Goal: Information Seeking & Learning: Understand process/instructions

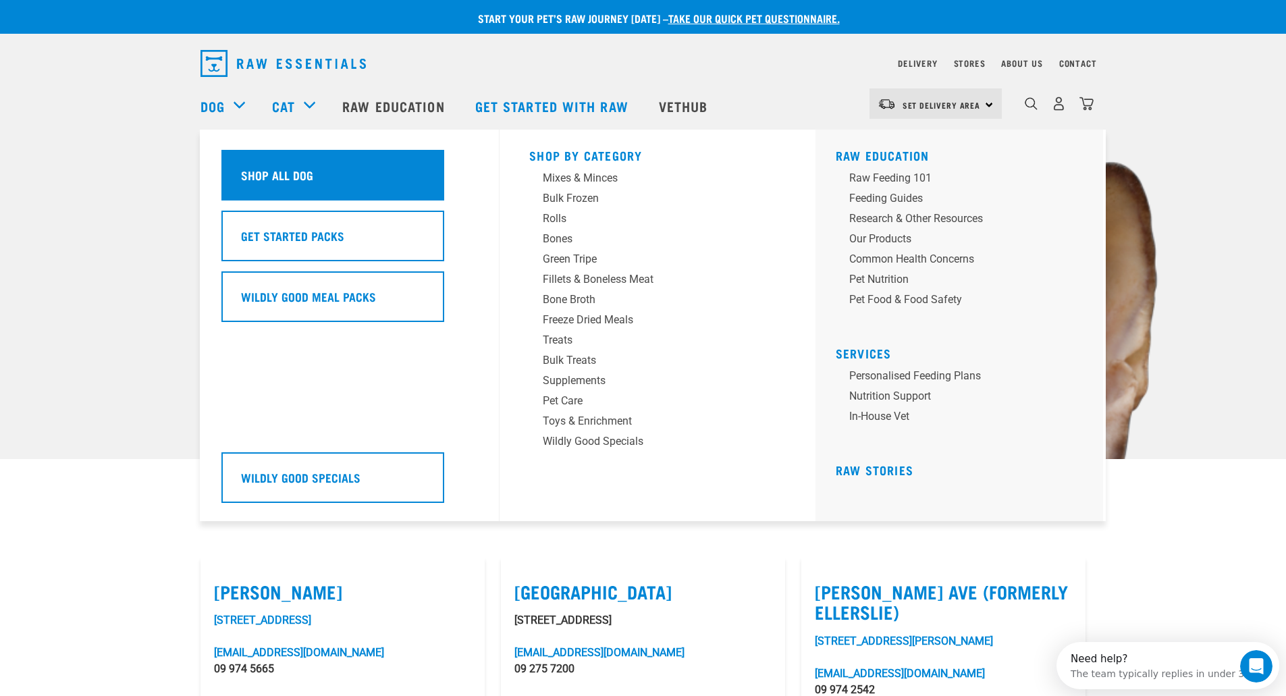
click at [280, 176] on h5 "Shop All Dog" at bounding box center [277, 175] width 72 height 18
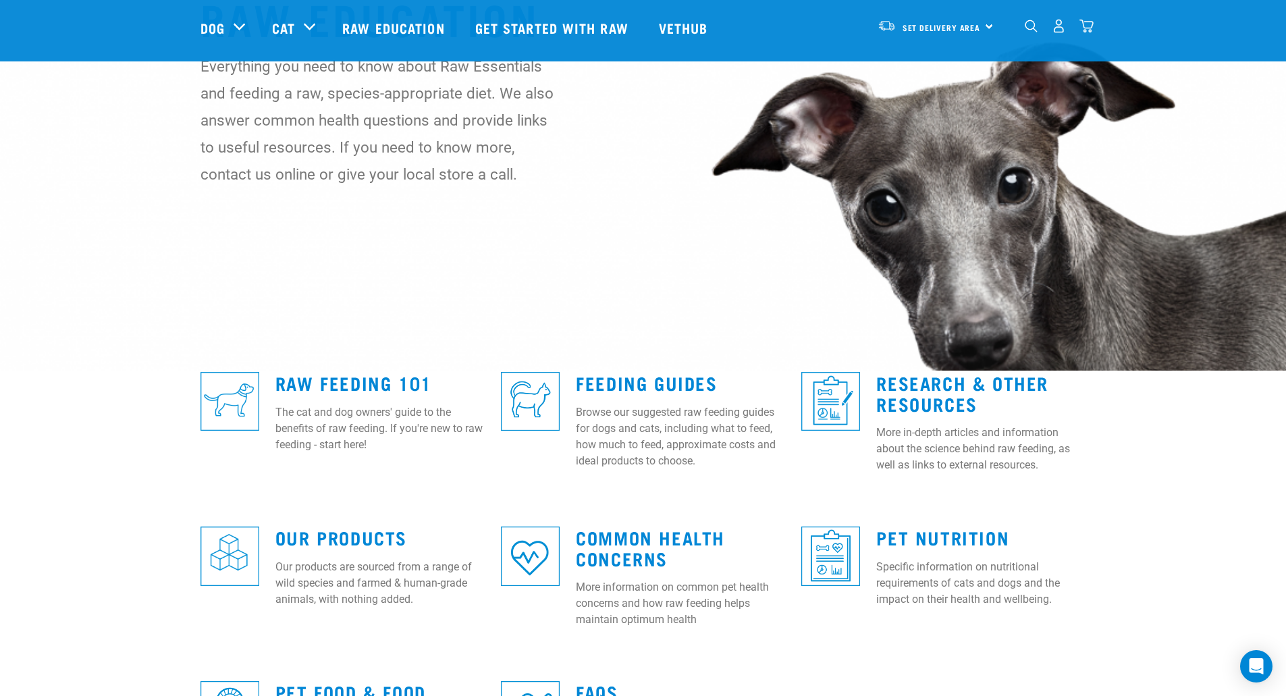
scroll to position [270, 0]
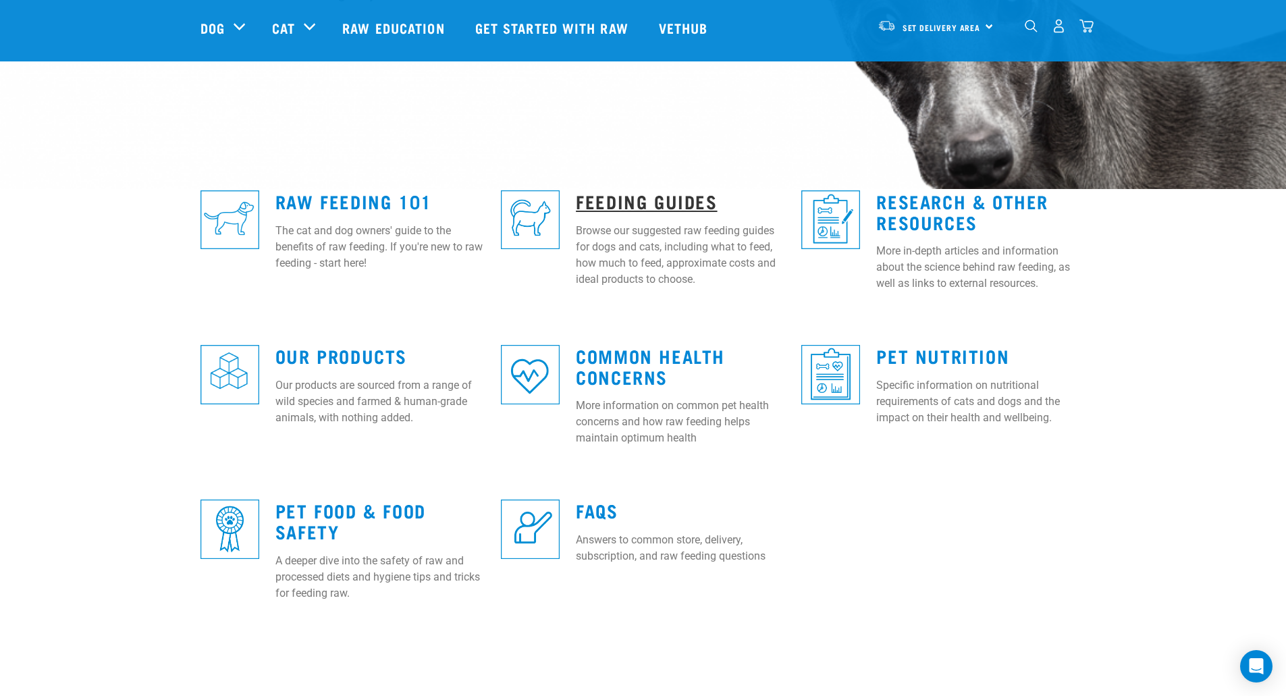
click at [644, 199] on link "Feeding Guides" at bounding box center [646, 201] width 141 height 10
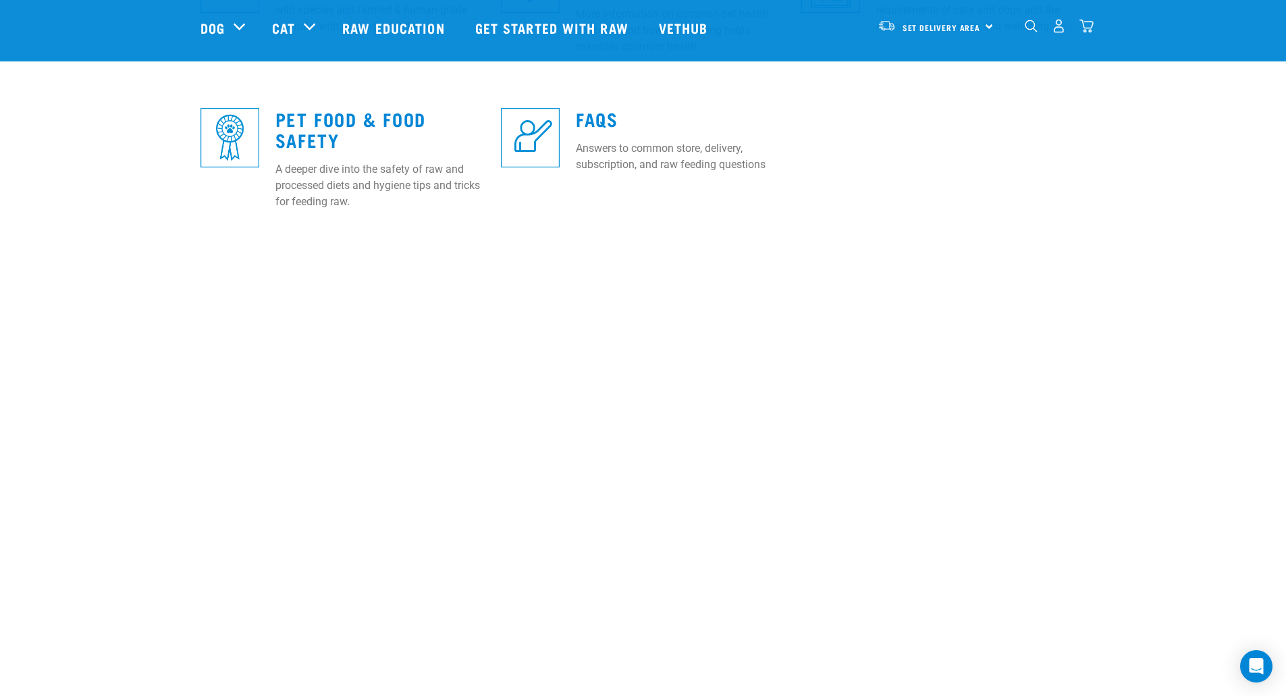
scroll to position [675, 0]
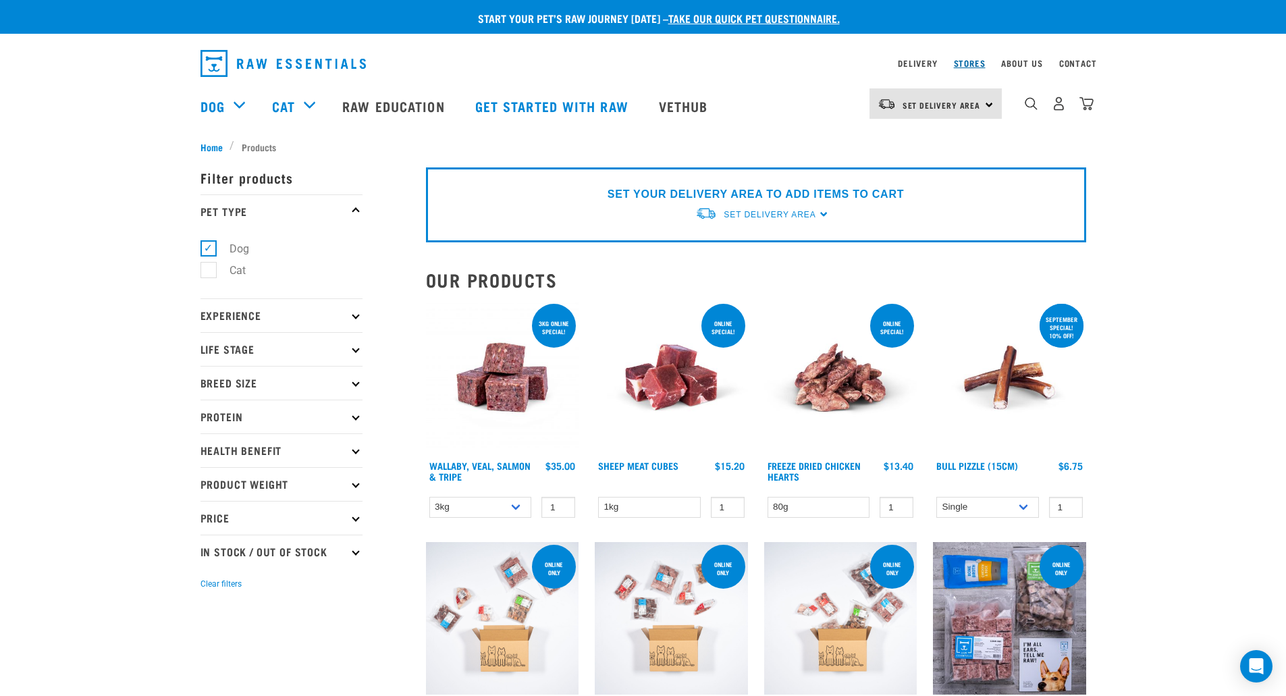
click at [974, 61] on link "Stores" at bounding box center [970, 63] width 32 height 5
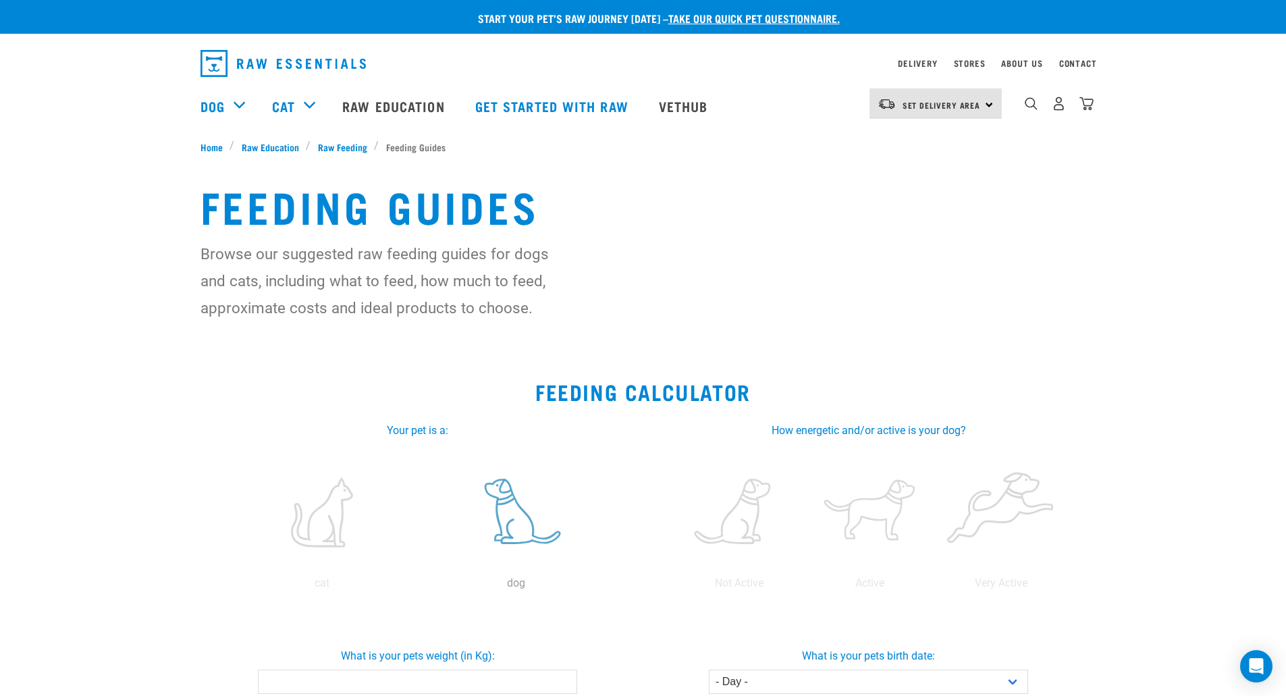
click at [506, 504] on label at bounding box center [516, 512] width 188 height 115
click at [419, 587] on input "radio" at bounding box center [419, 587] width 0 height 0
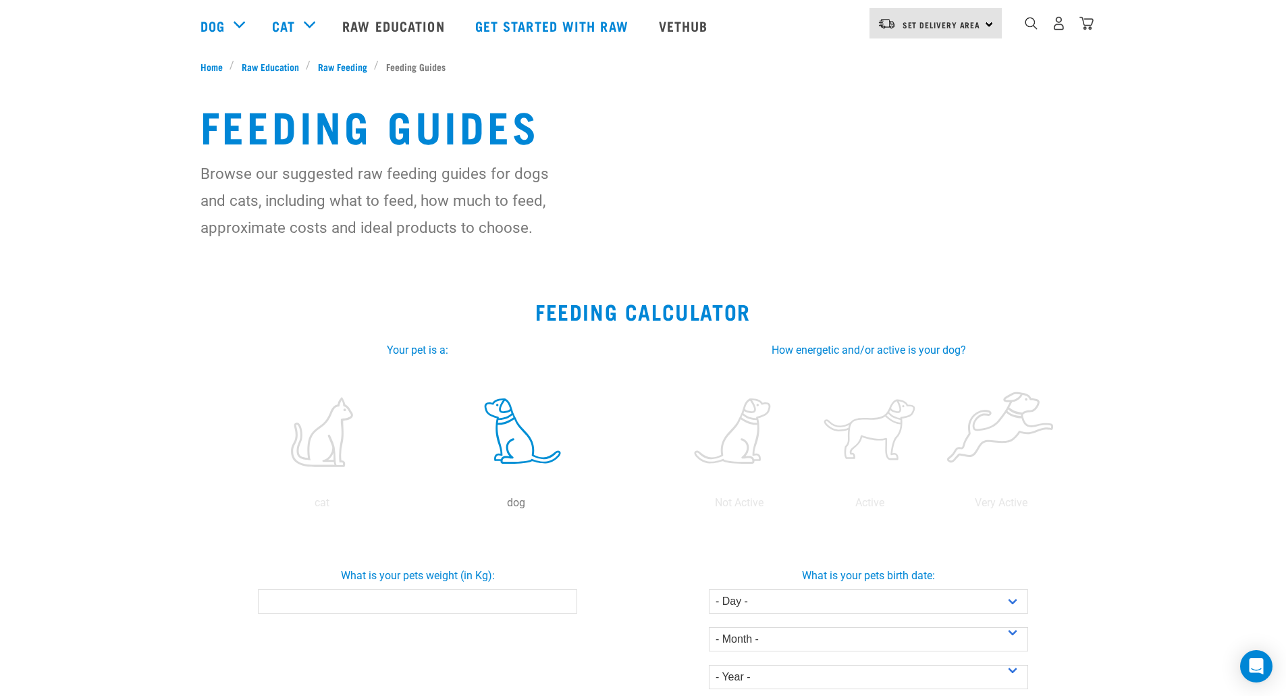
scroll to position [203, 0]
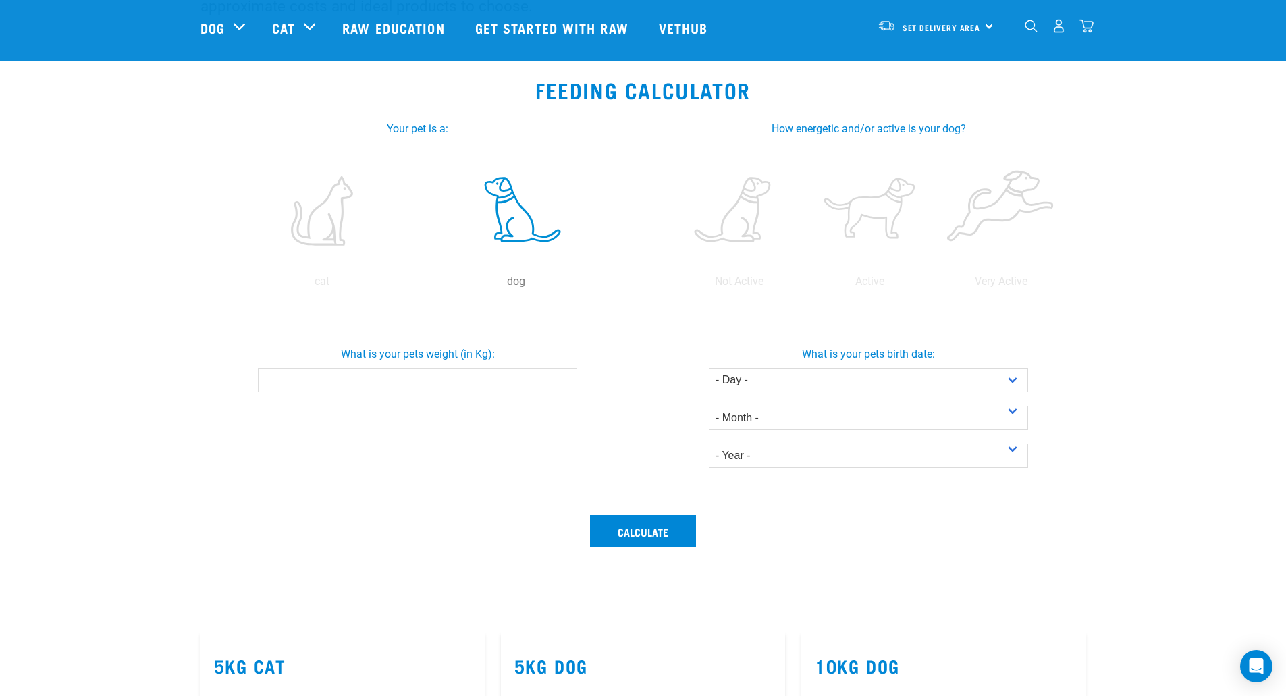
click at [405, 397] on div "What is your pets weight (in Kg):" at bounding box center [418, 369] width 456 height 88
click at [391, 374] on input "What is your pets weight (in Kg):" at bounding box center [417, 380] width 319 height 24
type input "9"
click at [789, 383] on select "- Day - 1 2 3 4 5 6 7 8 9 10 11 12 13 14 15 16 17 18 19 20 21 22 23 24 25 26 27" at bounding box center [868, 380] width 319 height 24
select select "10"
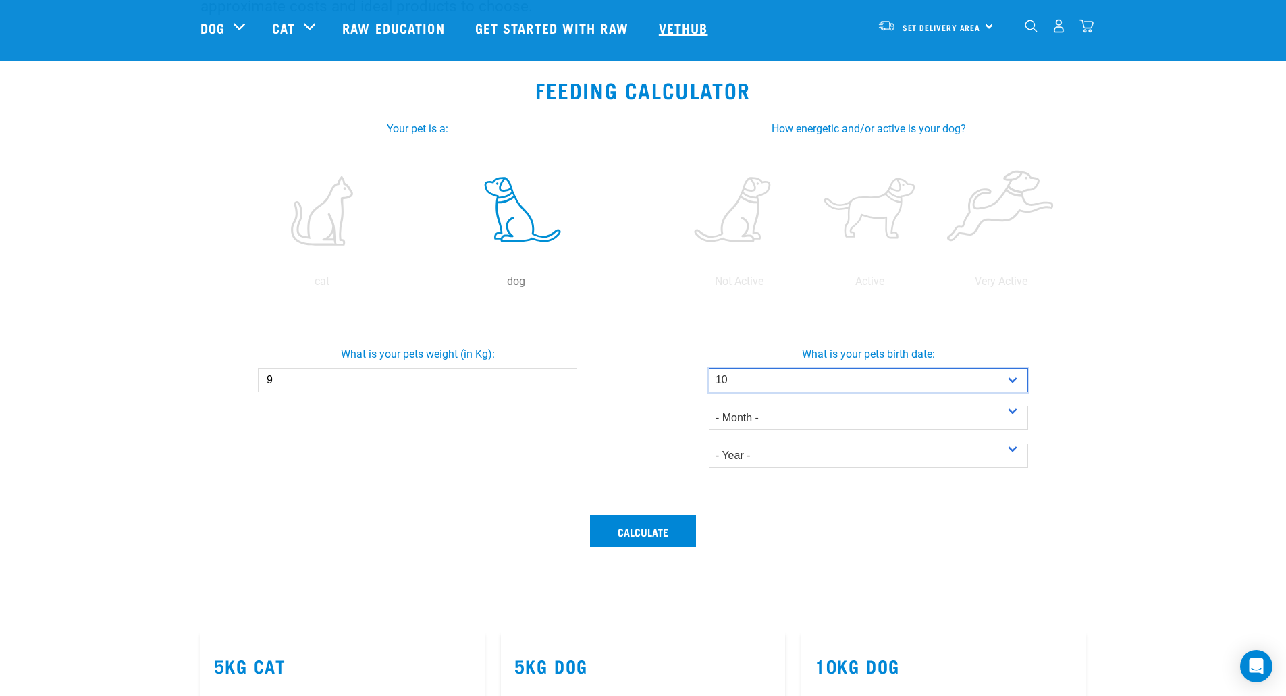
click at [709, 368] on select "- Day - 1 2 3 4 5 6 7 8 9 10 11 12 13 14 15 16 17 18 19 20 21 22 23 24 25 26 27" at bounding box center [868, 380] width 319 height 24
click at [818, 417] on select "- Month - January February March April May June July August September October N…" at bounding box center [868, 418] width 319 height 24
select select "April"
click at [709, 406] on select "- Month - January February March April May June July August September October N…" at bounding box center [868, 418] width 319 height 24
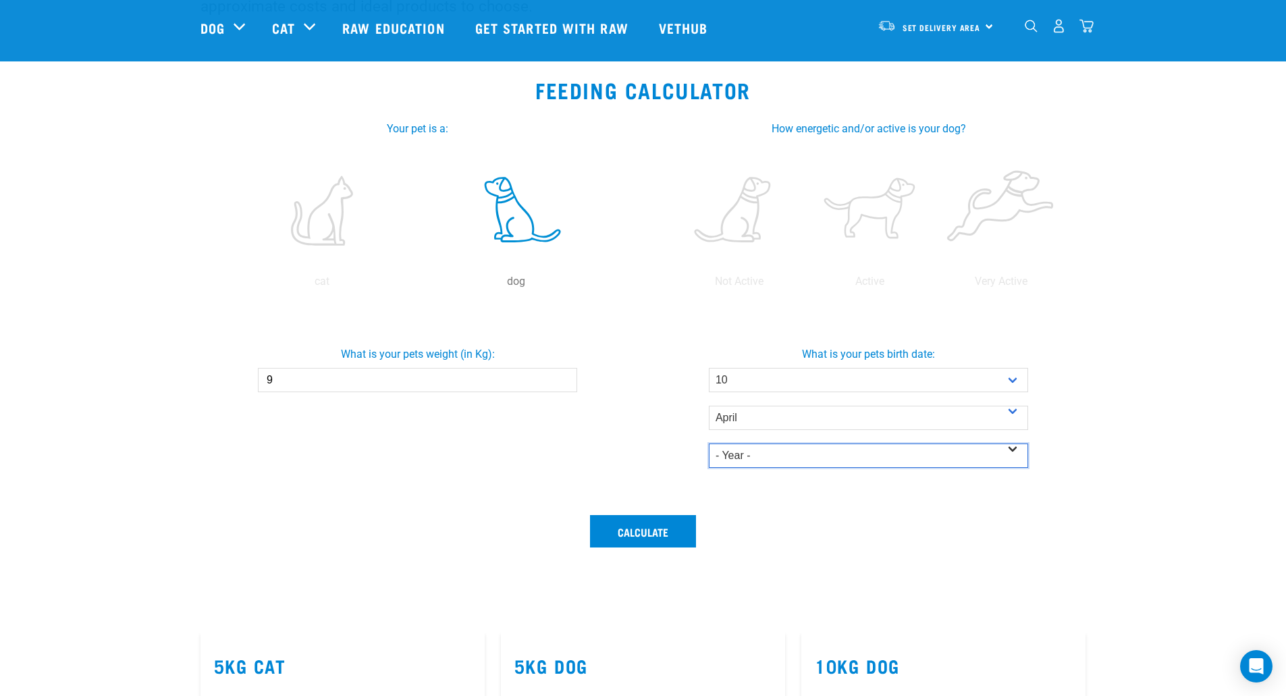
click at [746, 456] on select "- Year - 2025 2024 2023 2022 2021 2020 2019 2018 2017 2016 2015 2014" at bounding box center [868, 456] width 319 height 24
select select "2025"
click at [709, 444] on select "- Year - 2025 2024 2023 2022 2021 2020 2019 2018 2017 2016 2015 2014" at bounding box center [868, 456] width 319 height 24
click at [1199, 359] on section "Feeding Calculator Your pet is a: cat dog dog How energetic and/or active is yo…" at bounding box center [643, 346] width 1286 height 570
drag, startPoint x: 635, startPoint y: 535, endPoint x: 610, endPoint y: 519, distance: 29.8
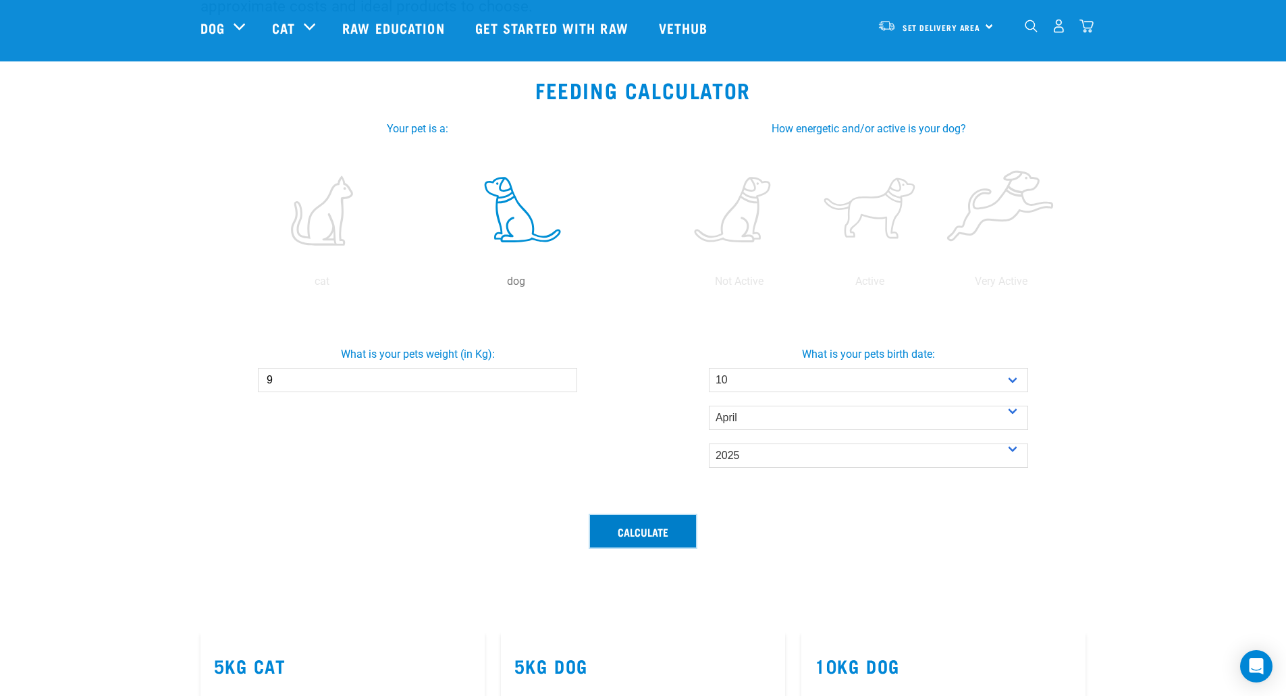
click at [635, 535] on button "Calculate" at bounding box center [643, 531] width 106 height 32
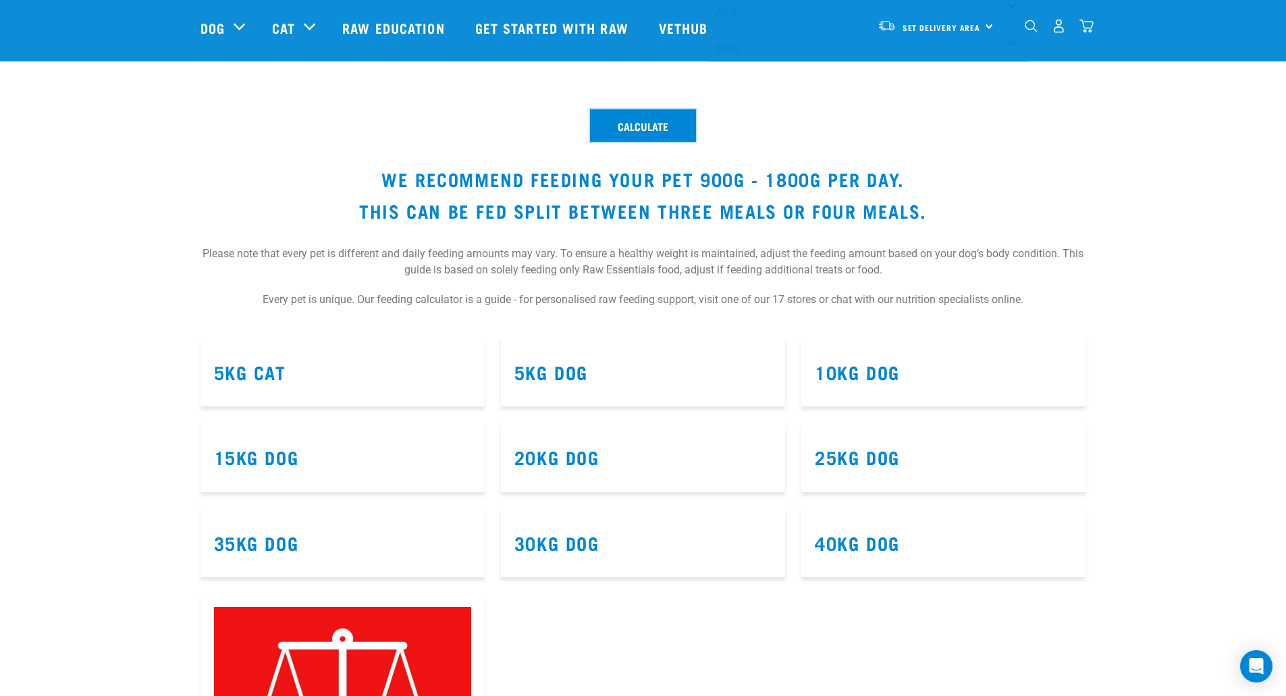
scroll to position [608, 0]
click at [858, 373] on link "10kg Dog" at bounding box center [857, 372] width 85 height 10
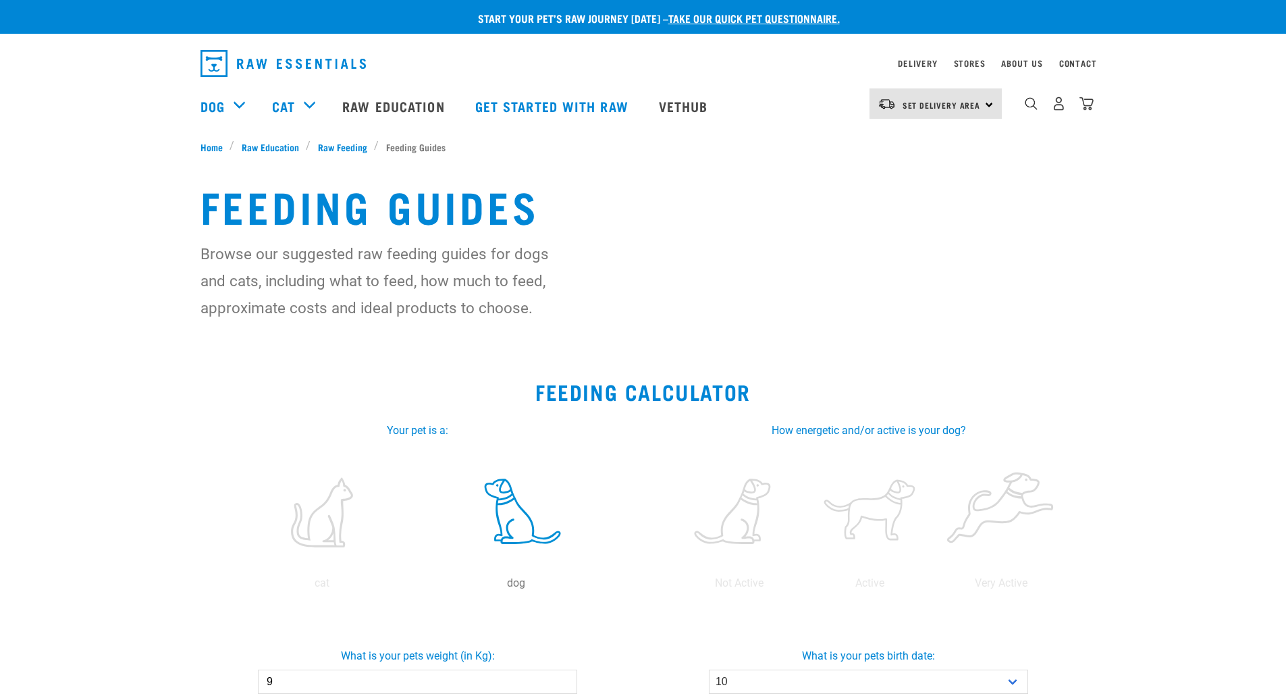
select select "10"
select select "April"
select select "2025"
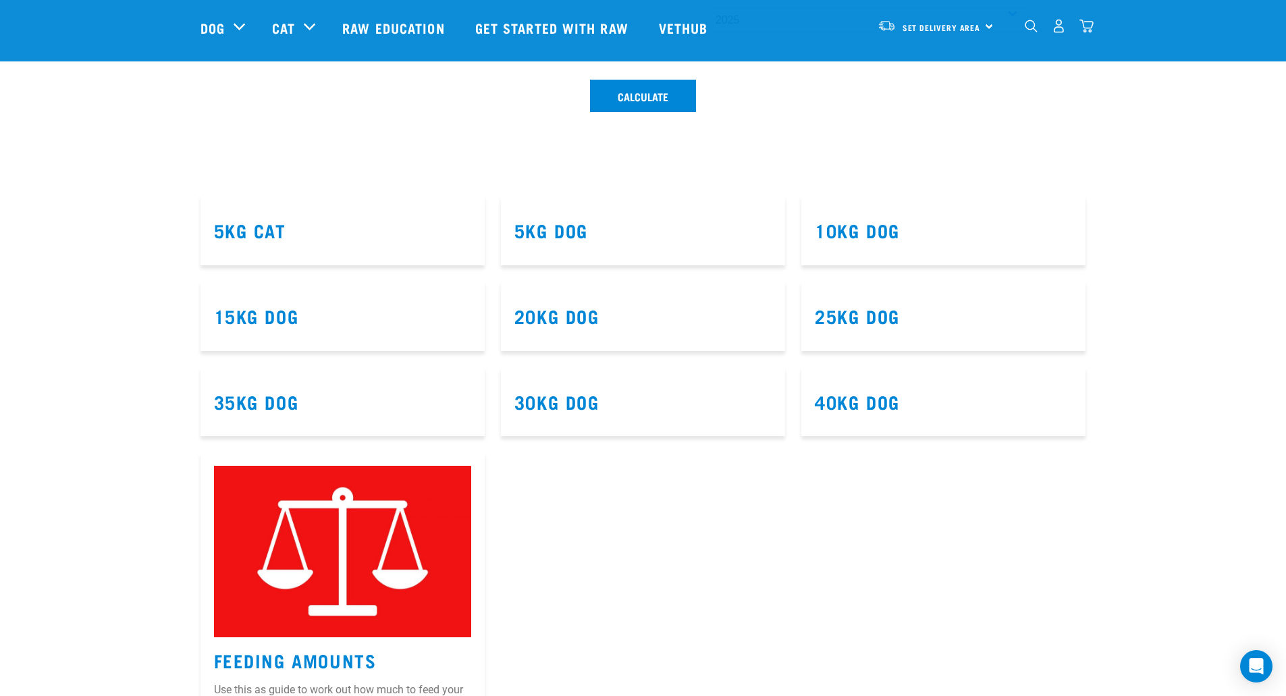
scroll to position [369, 0]
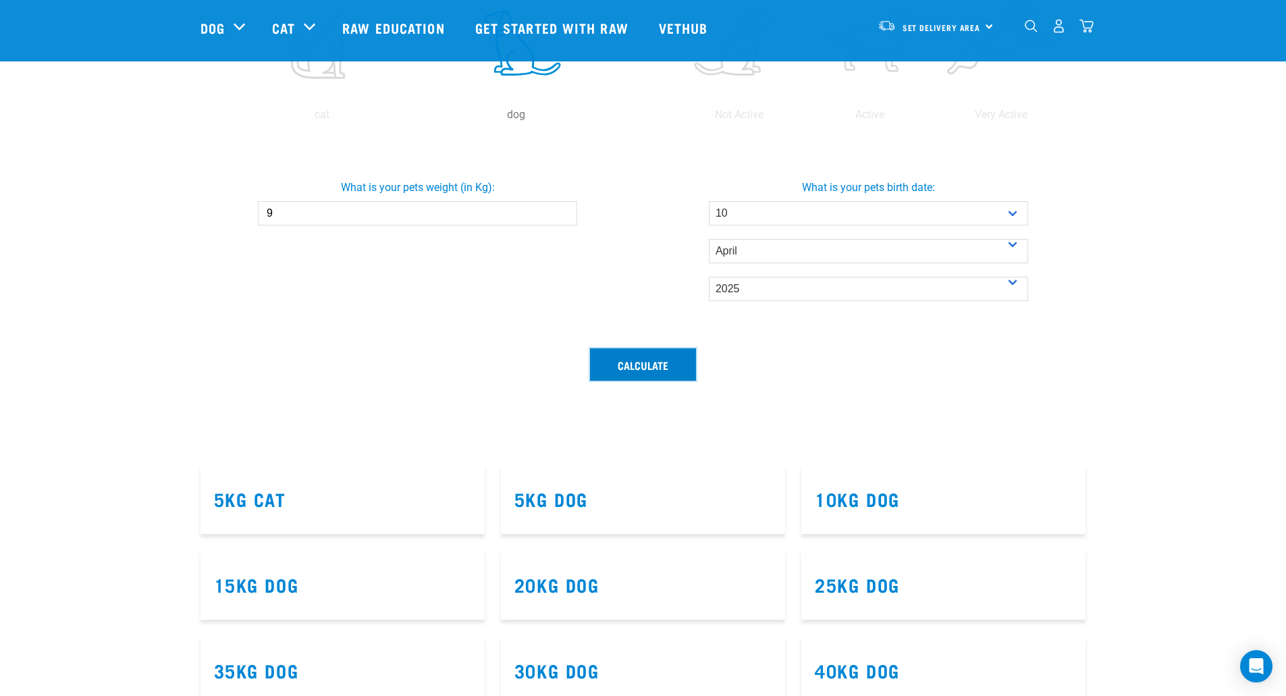
click at [647, 363] on button "Calculate" at bounding box center [643, 364] width 106 height 32
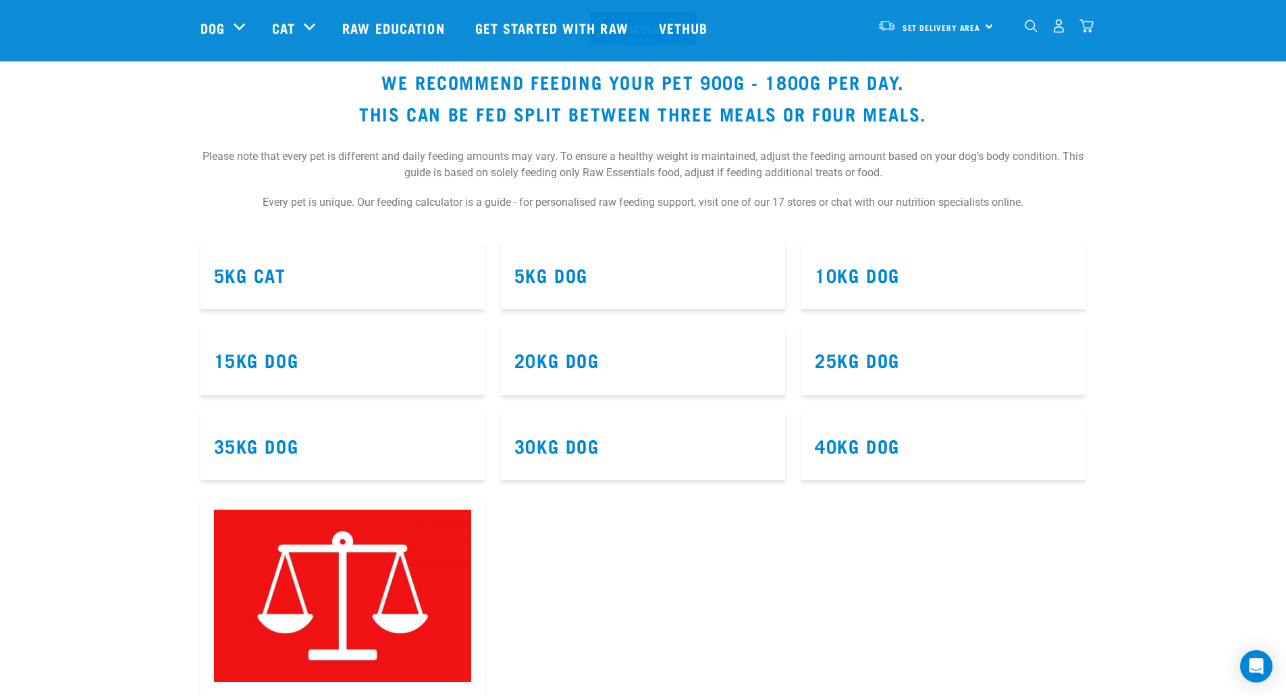
scroll to position [707, 0]
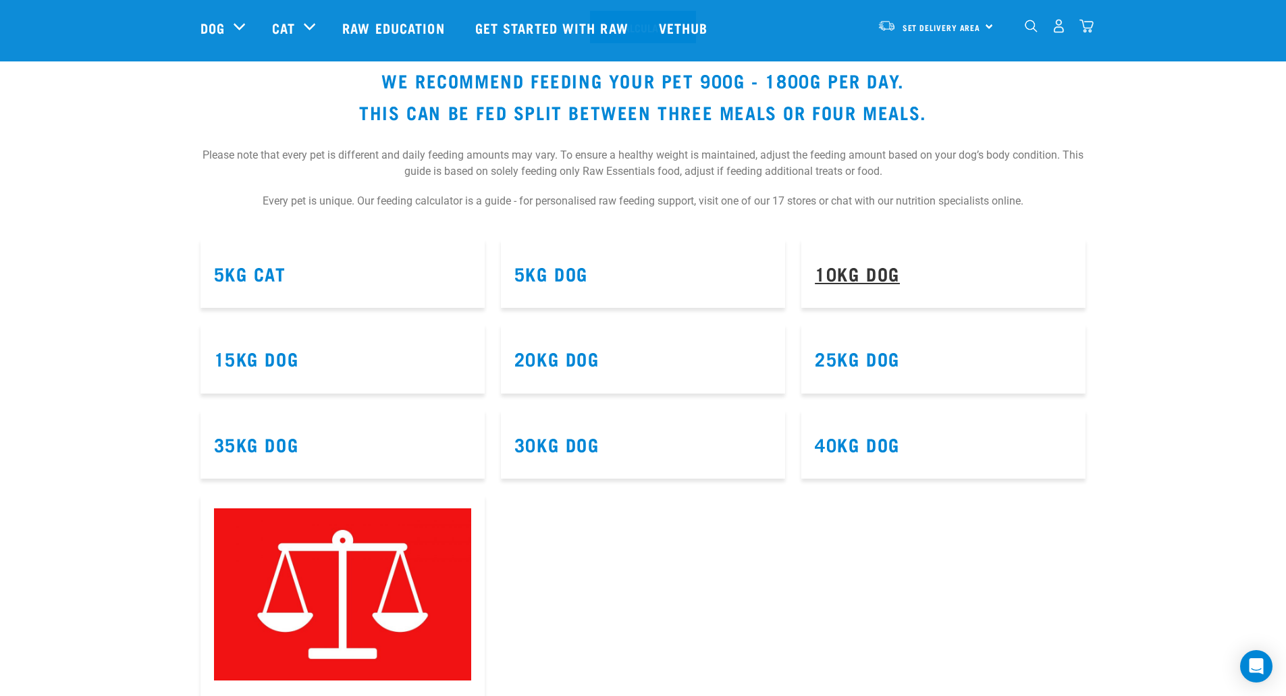
click at [861, 278] on link "10kg Dog" at bounding box center [857, 273] width 85 height 10
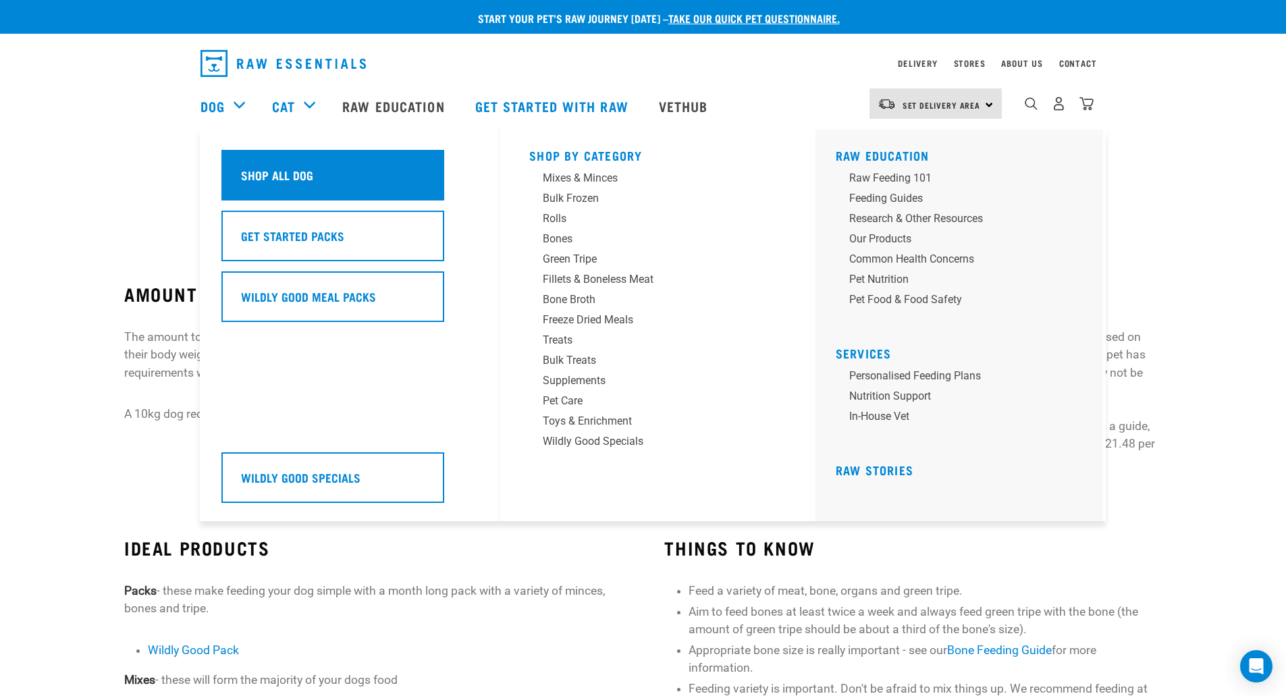
click at [279, 175] on h5 "Shop All Dog" at bounding box center [277, 175] width 72 height 18
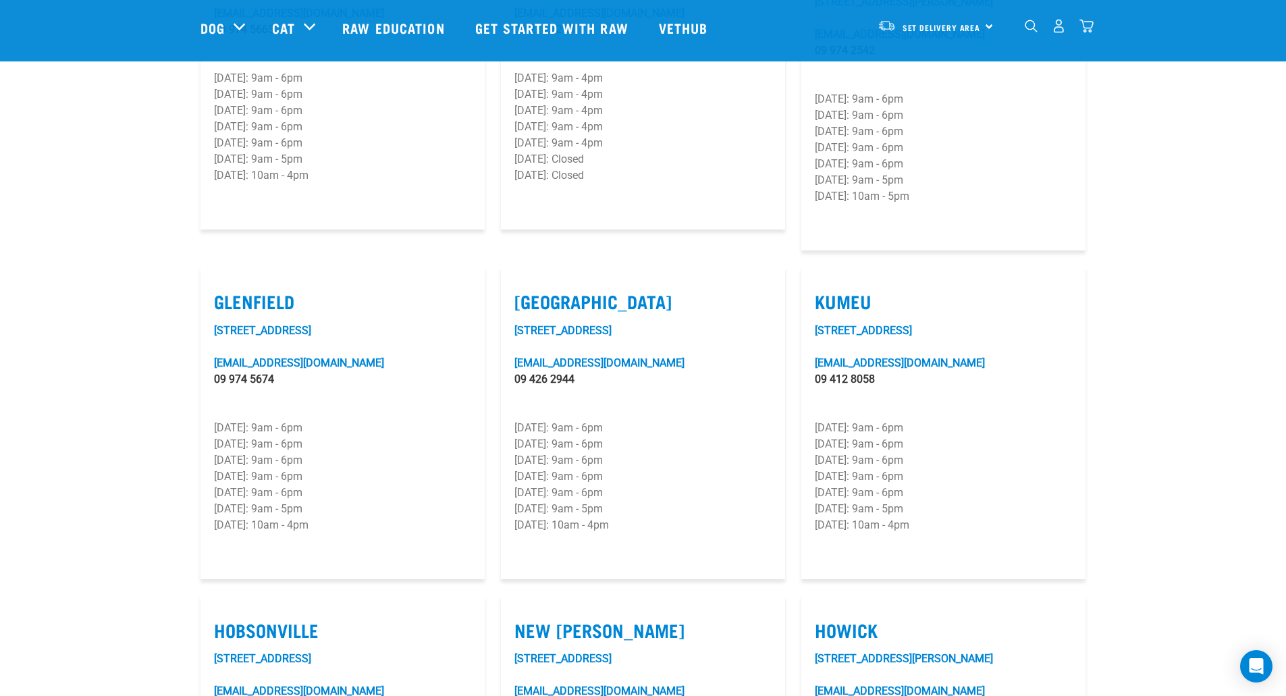
scroll to position [743, 0]
